Goal: Information Seeking & Learning: Understand process/instructions

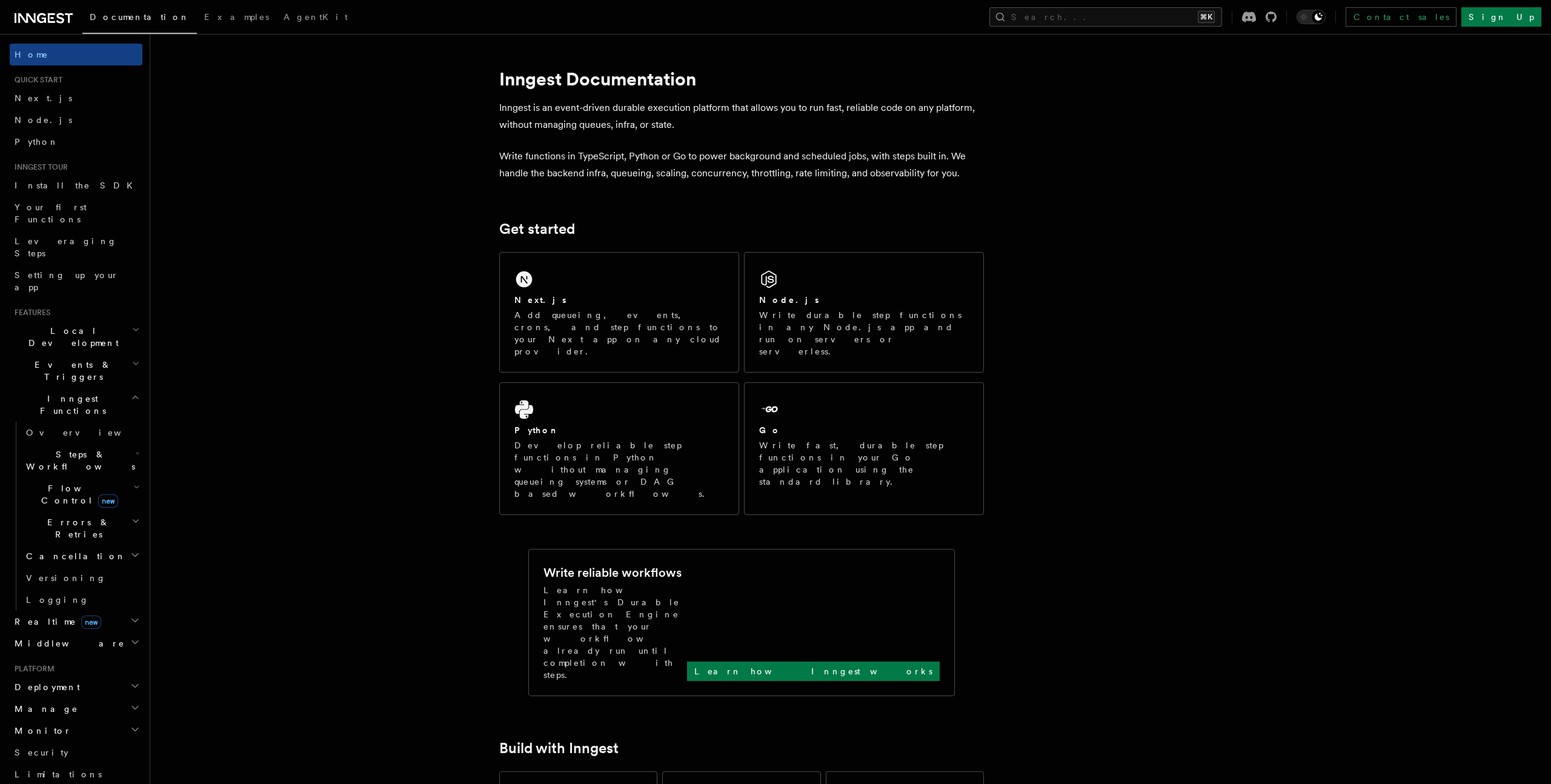
click at [34, 14] on icon at bounding box center [27, 19] width 18 height 10
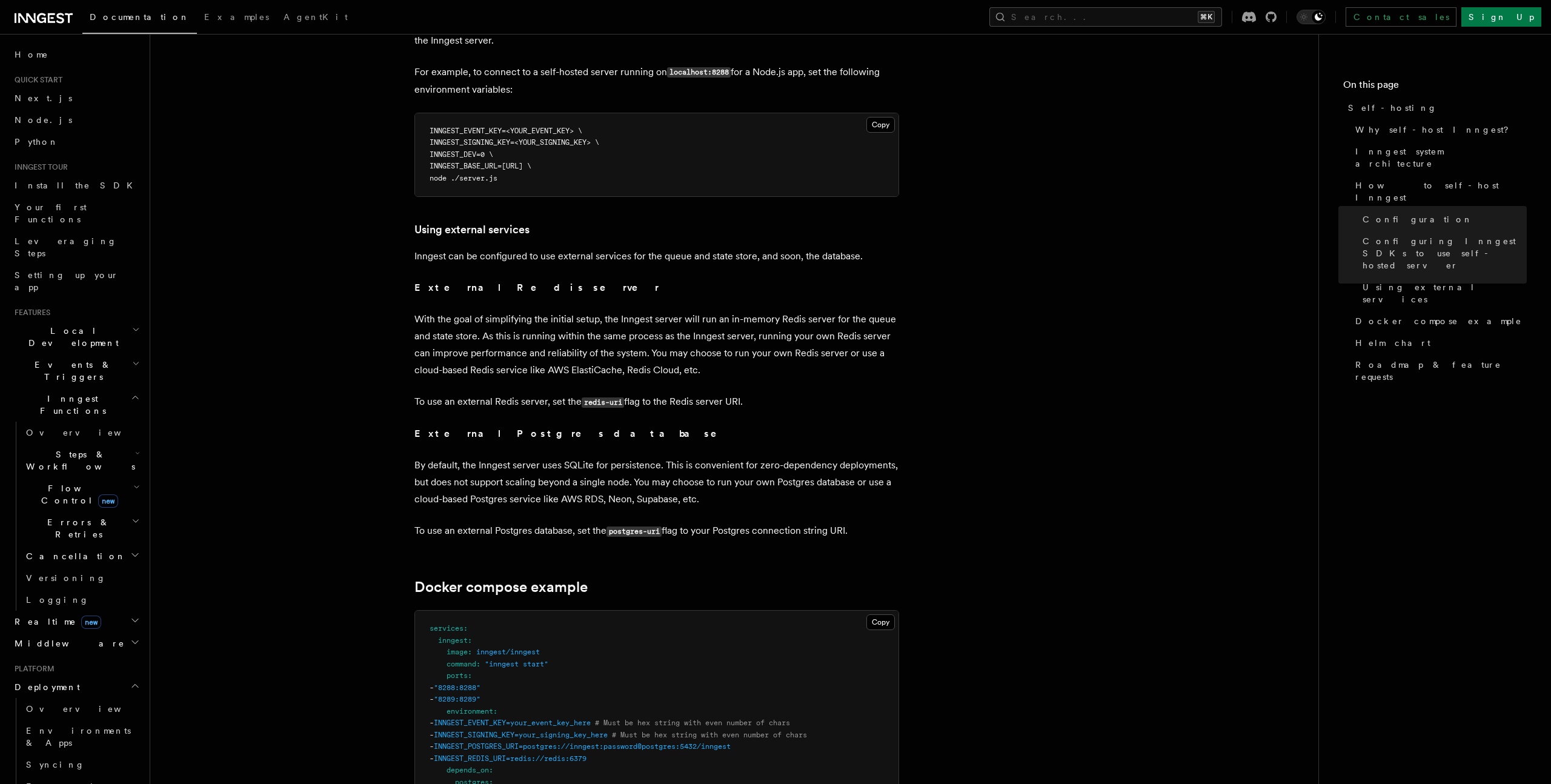
scroll to position [2722, 0]
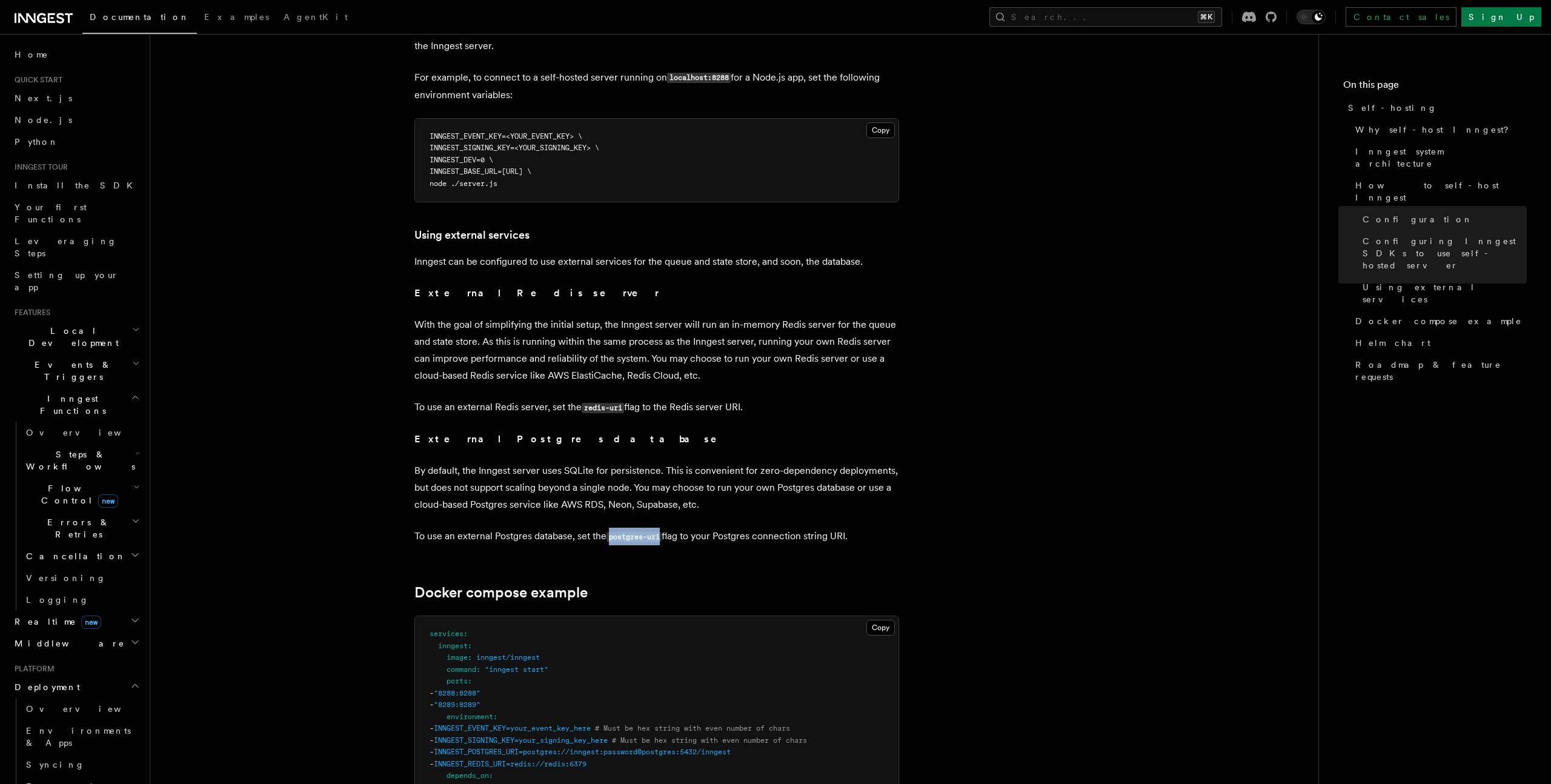
drag, startPoint x: 611, startPoint y: 505, endPoint x: 664, endPoint y: 508, distance: 53.1
click at [662, 531] on code "postgres-uri" at bounding box center [634, 536] width 55 height 11
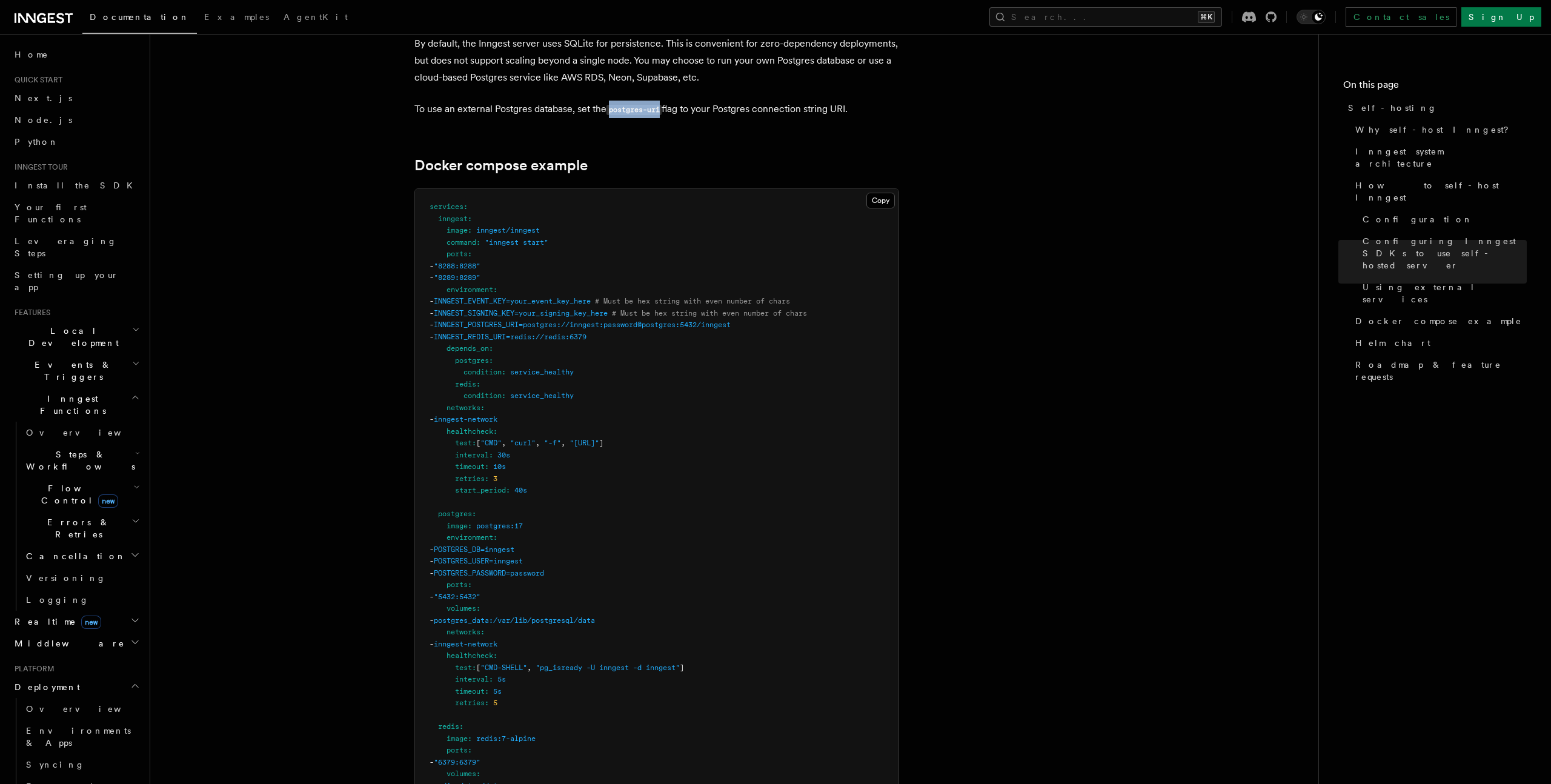
scroll to position [3229, 0]
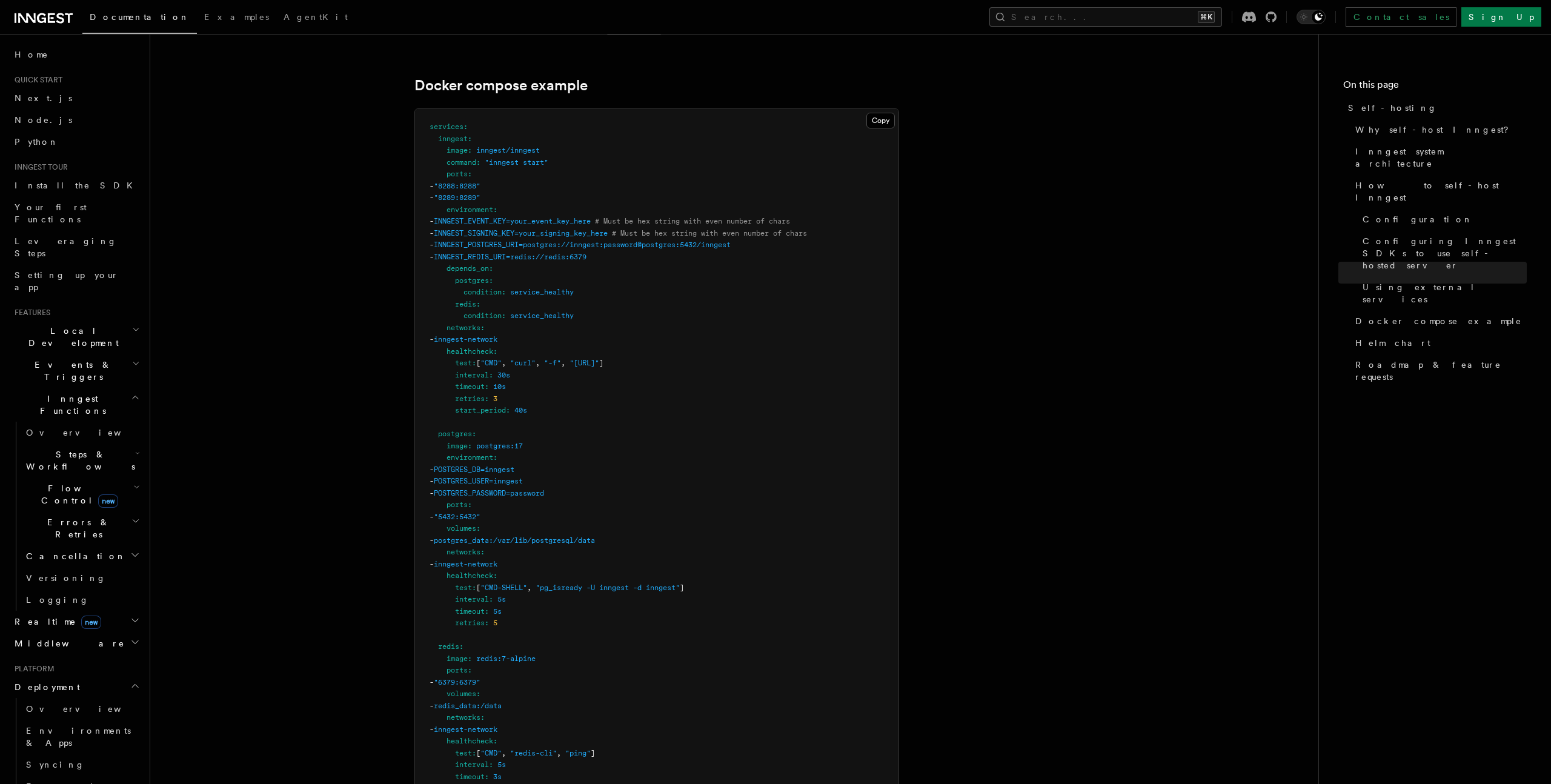
click at [514, 465] on span "POSTGRES_DB=inngest" at bounding box center [474, 469] width 80 height 9
copy span "inngest"
click at [544, 488] on span "POSTGRES_PASSWORD=password" at bounding box center [489, 492] width 111 height 9
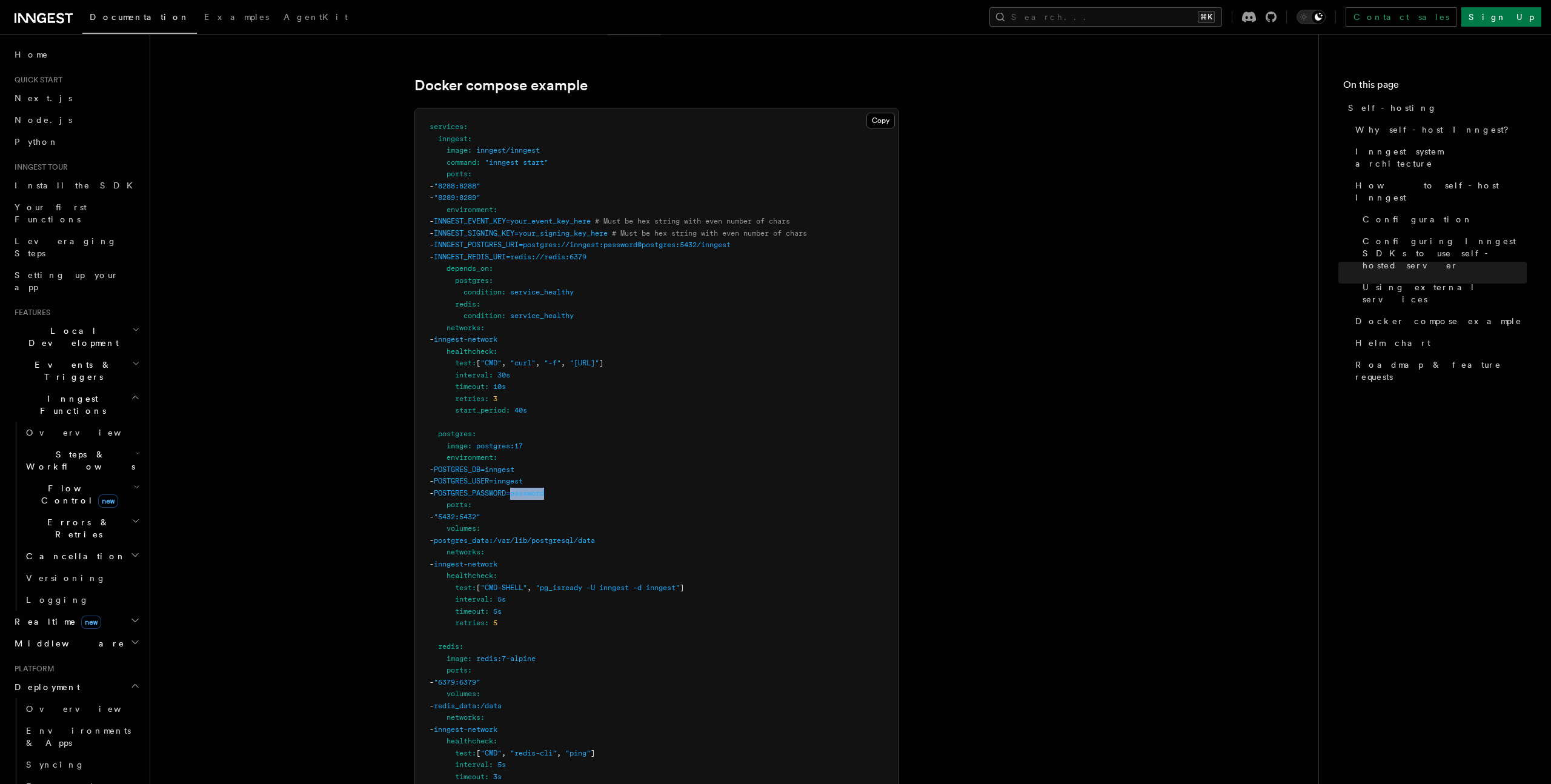
click at [544, 488] on span "POSTGRES_PASSWORD=password" at bounding box center [489, 492] width 111 height 9
drag, startPoint x: 512, startPoint y: 416, endPoint x: 555, endPoint y: 417, distance: 43.0
click at [555, 417] on pre "services : inngest : image : inngest/inngest command : "inngest start" ports : …" at bounding box center [657, 510] width 484 height 804
copy span "postgres:17"
